Goal: Task Accomplishment & Management: Manage account settings

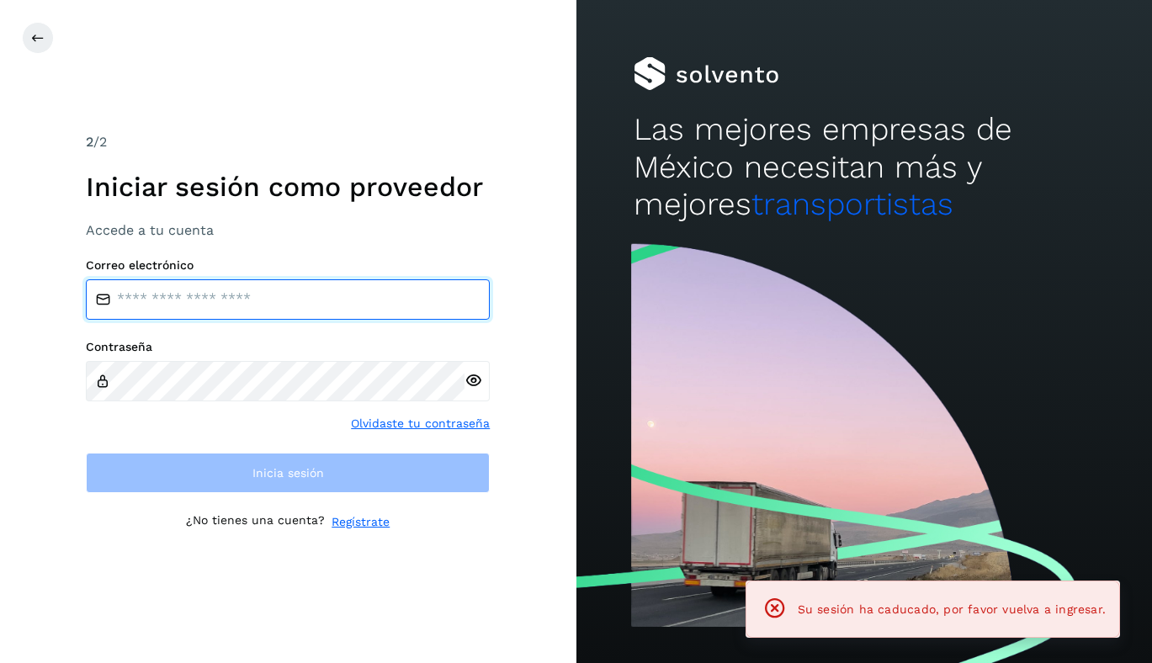
type input "**********"
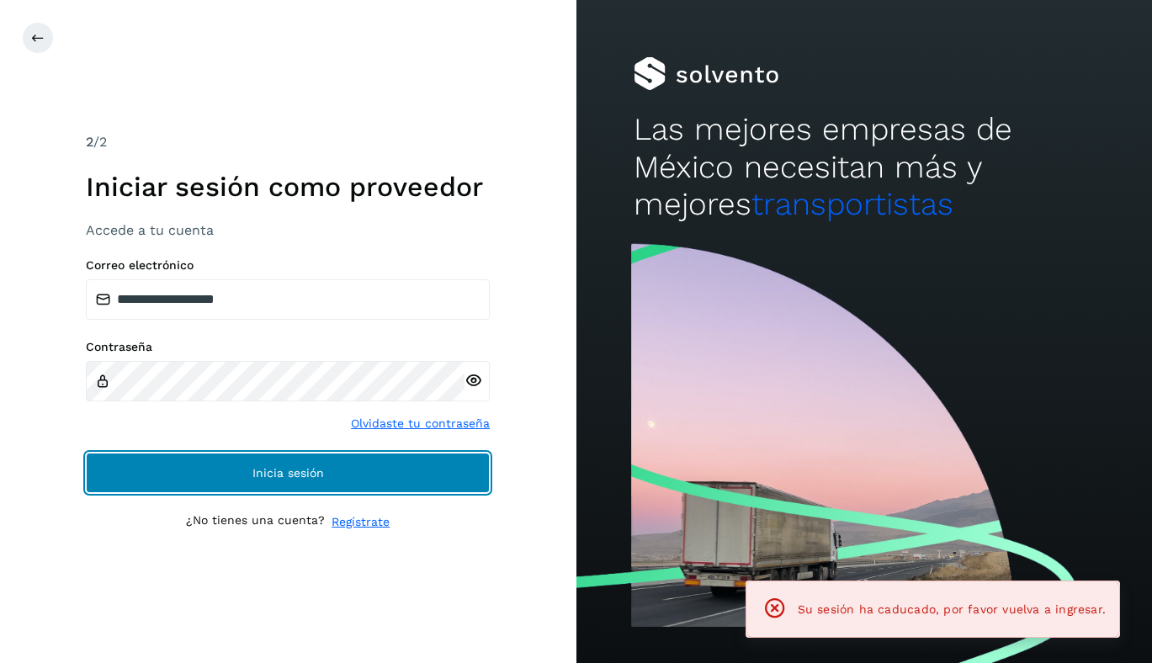
click at [110, 476] on button "Inicia sesión" at bounding box center [288, 473] width 404 height 40
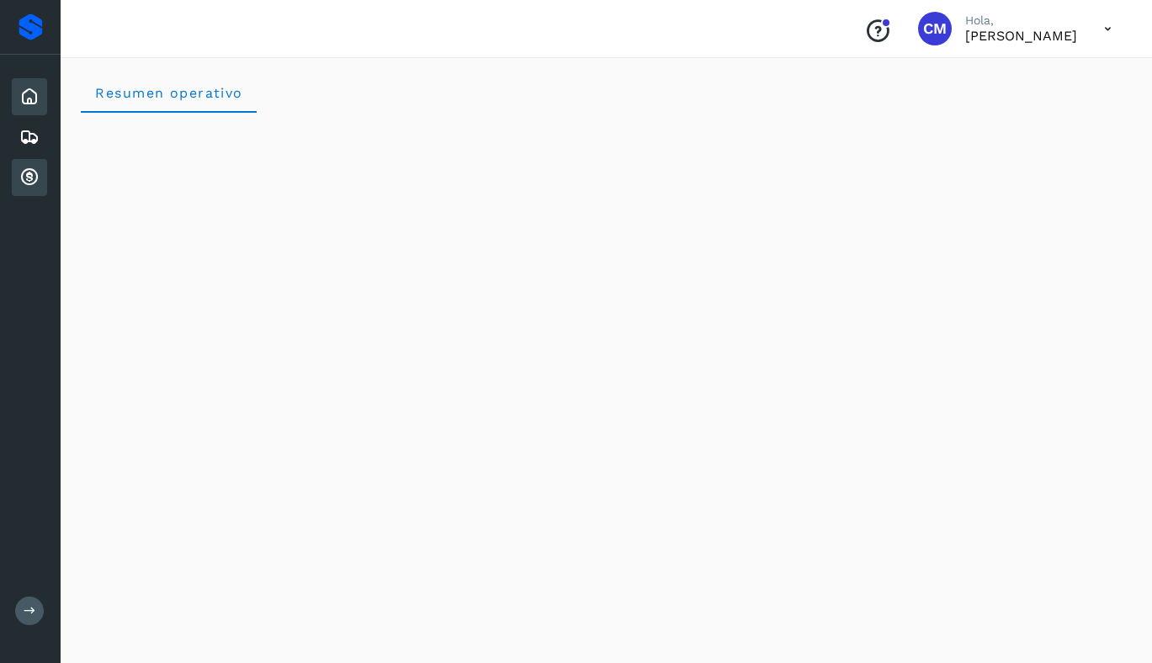
click at [31, 176] on icon at bounding box center [29, 178] width 20 height 20
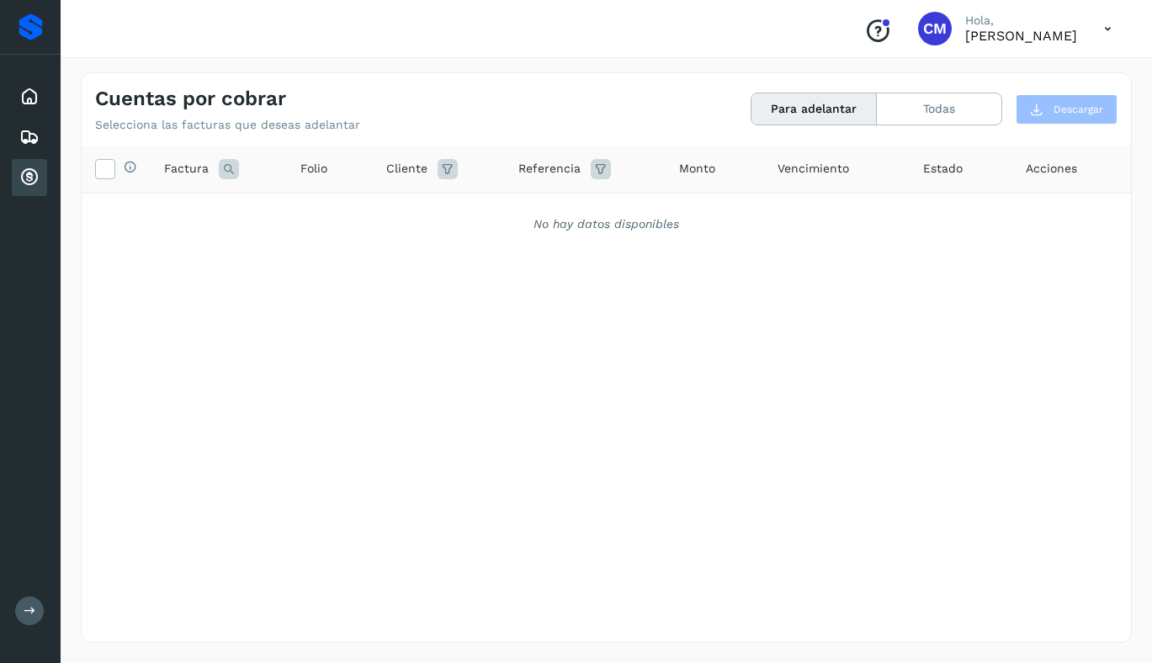
click at [831, 116] on button "Para adelantar" at bounding box center [814, 108] width 125 height 31
click at [35, 97] on icon at bounding box center [29, 97] width 20 height 20
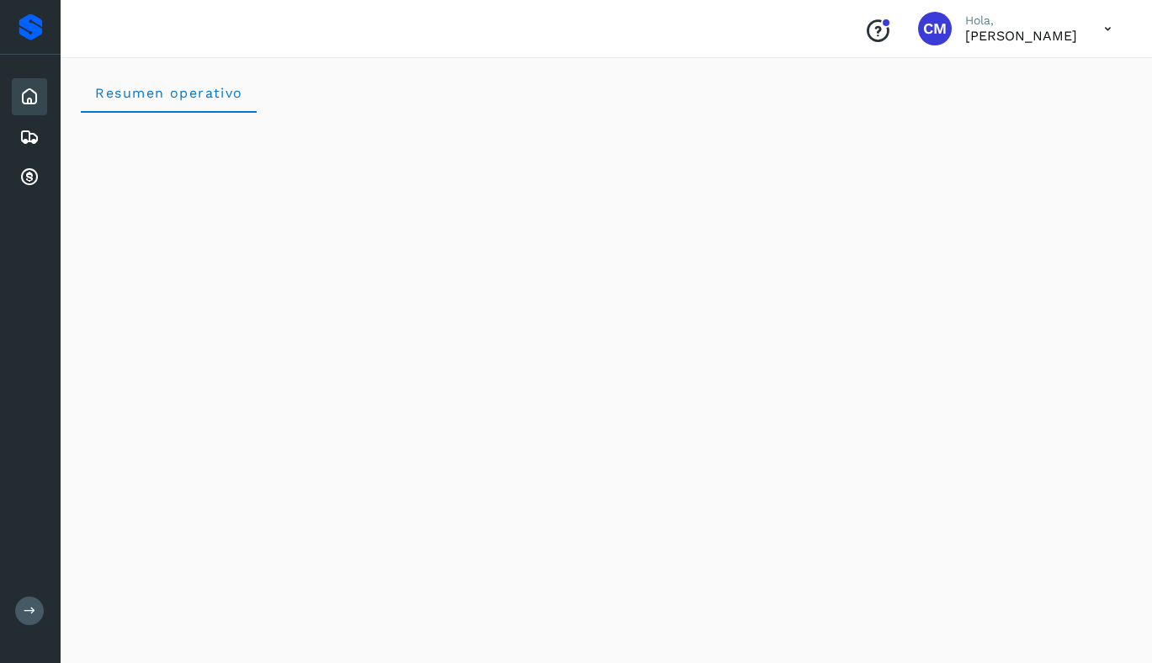
click at [34, 91] on icon at bounding box center [29, 97] width 20 height 20
click at [30, 181] on icon at bounding box center [29, 178] width 20 height 20
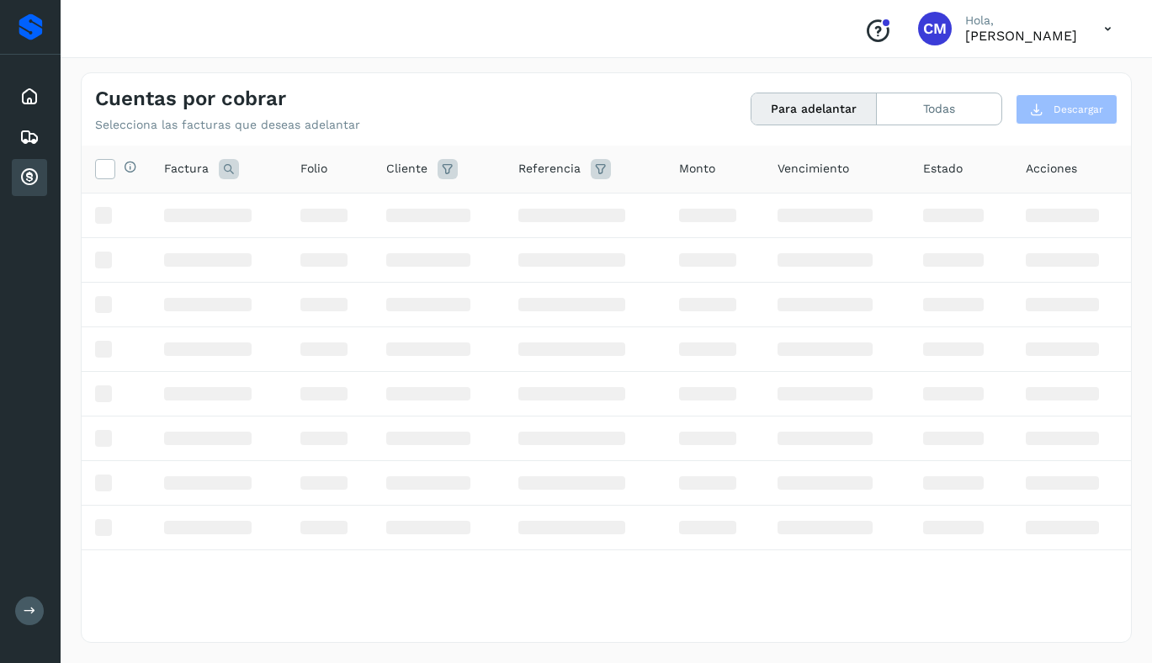
click at [803, 111] on button "Para adelantar" at bounding box center [814, 108] width 125 height 31
